Goal: Find specific page/section: Find specific page/section

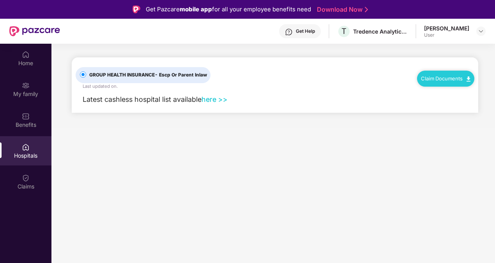
click at [228, 215] on main "GROUP HEALTH INSURANCE - Escp Or Parent Inlaw Last updated on . Claim Documents…" at bounding box center [272, 175] width 443 height 263
click at [29, 91] on div "My family" at bounding box center [25, 94] width 51 height 8
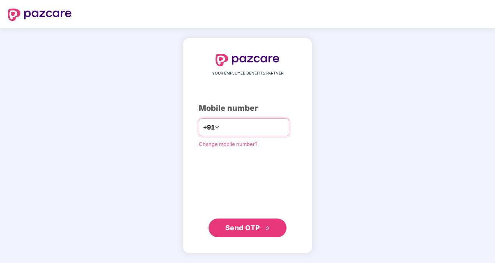
type input "**********"
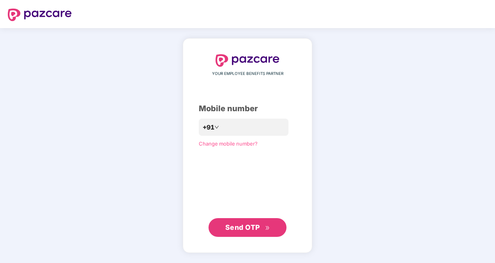
click at [214, 203] on div "**********" at bounding box center [247, 145] width 97 height 182
click at [253, 228] on span "Send OTP" at bounding box center [242, 227] width 35 height 8
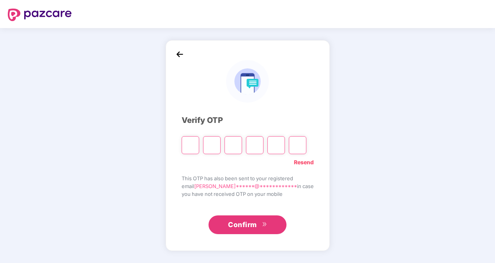
type input "*"
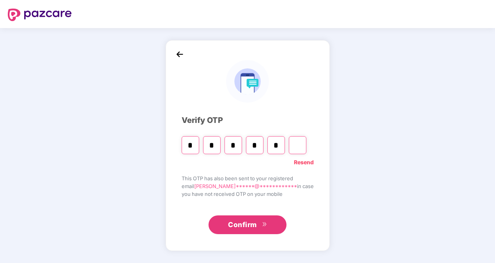
type input "*"
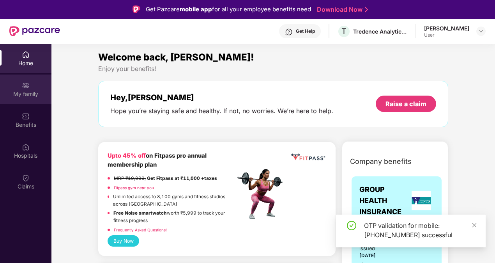
click at [32, 96] on div "My family" at bounding box center [25, 94] width 51 height 8
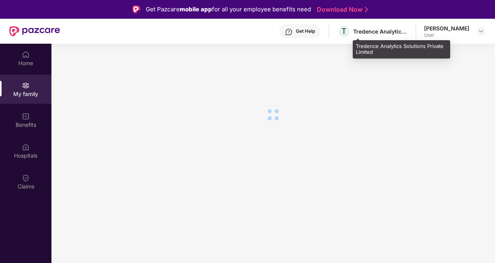
click at [394, 31] on div "Tredence Analytics Solutions Private Limited" at bounding box center [380, 31] width 55 height 7
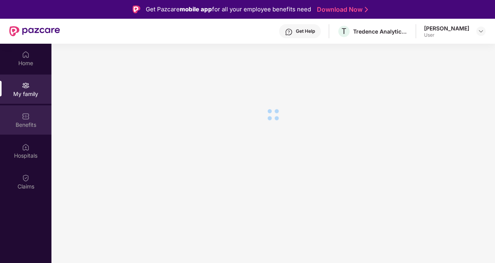
click at [19, 122] on div "Benefits" at bounding box center [25, 125] width 51 height 8
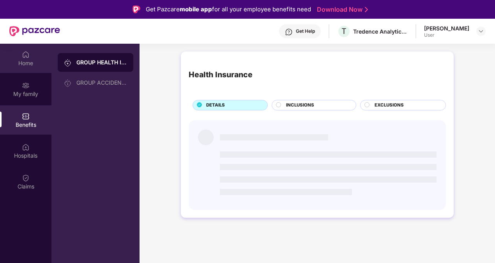
click at [23, 59] on div "Home" at bounding box center [25, 63] width 51 height 8
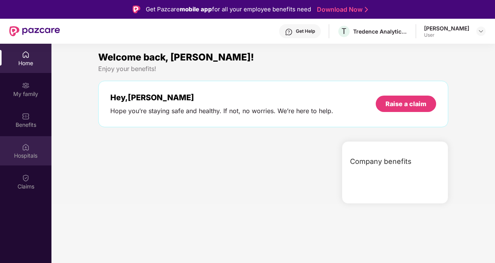
click at [20, 157] on div "Hospitals" at bounding box center [25, 156] width 51 height 8
